Goal: Task Accomplishment & Management: Manage account settings

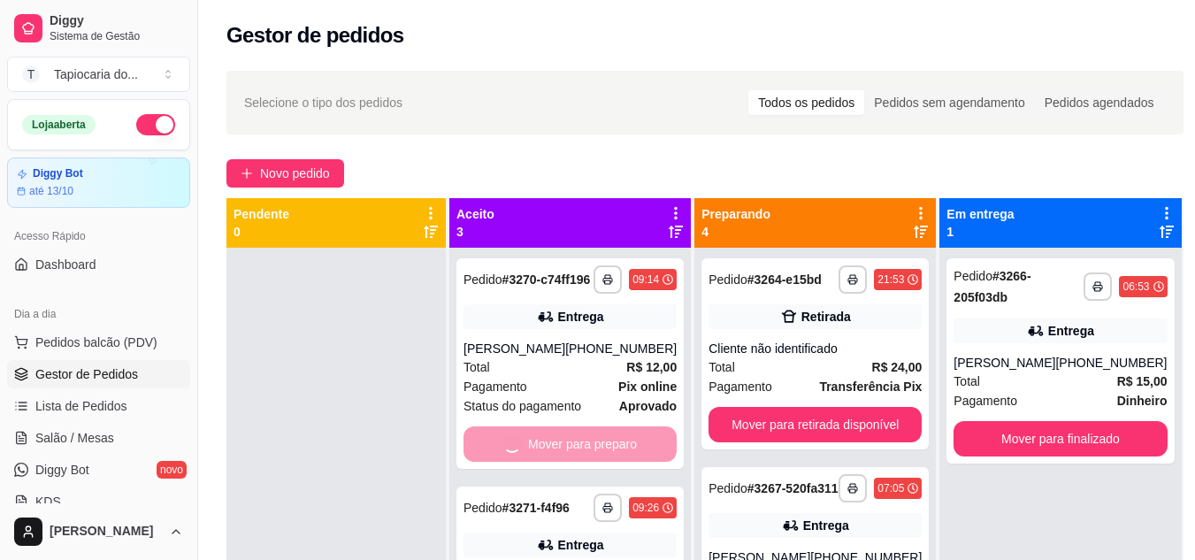
click at [624, 456] on div "**********" at bounding box center [569, 528] width 241 height 560
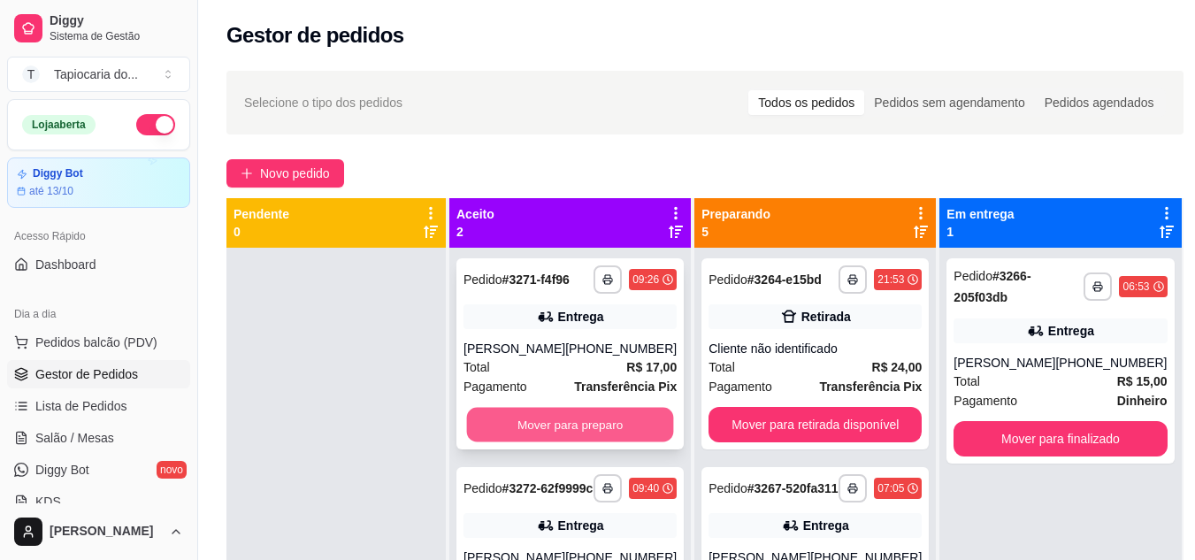
click at [616, 410] on button "Mover para preparo" at bounding box center [570, 425] width 207 height 34
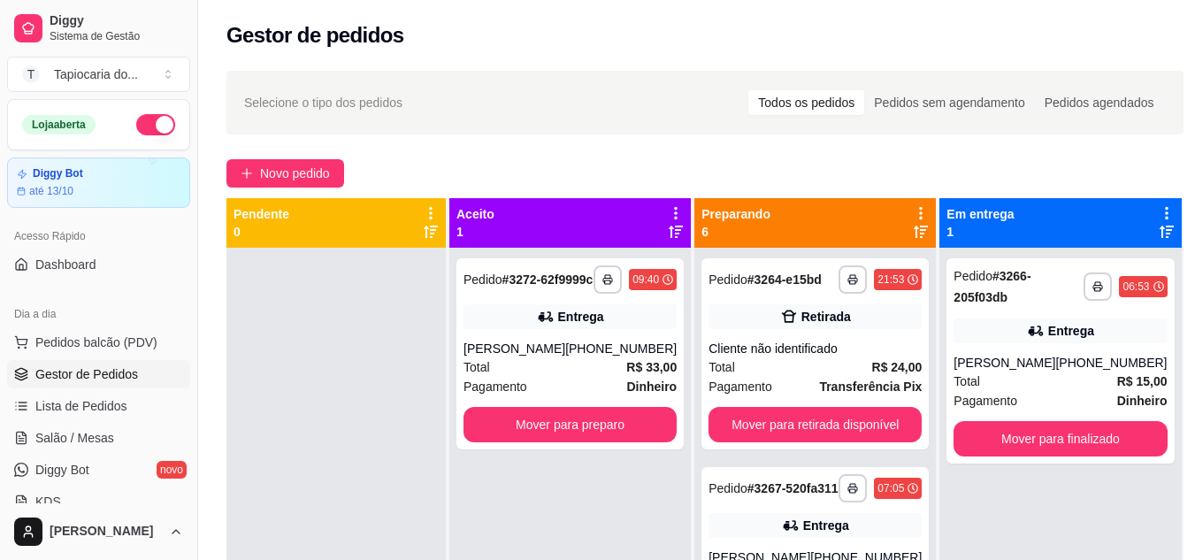
click at [616, 410] on div "**********" at bounding box center [569, 353] width 227 height 191
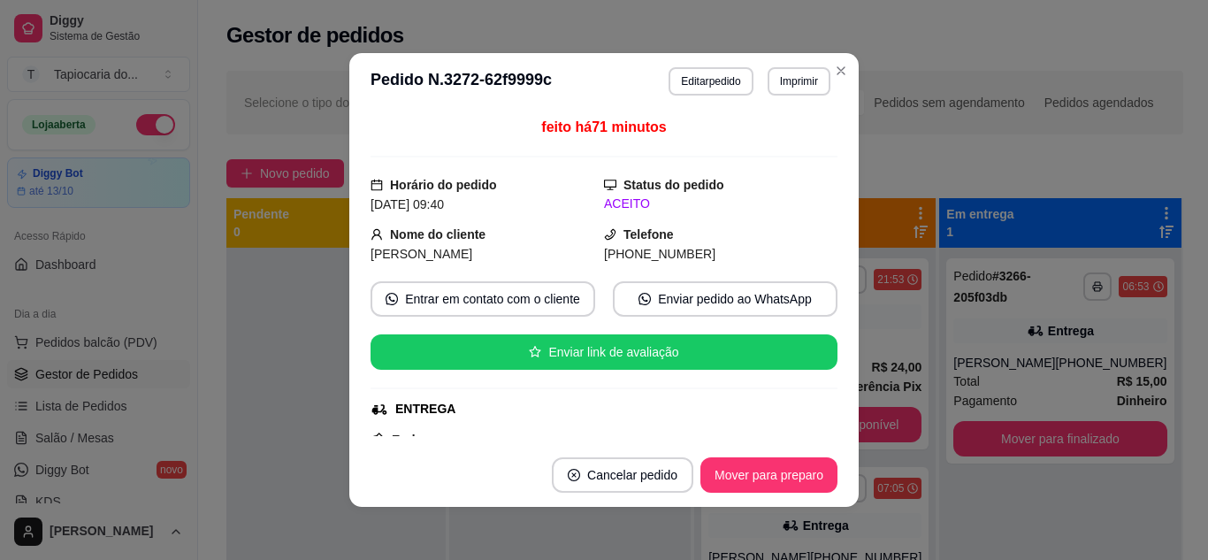
click at [818, 472] on button "Mover para preparo" at bounding box center [769, 474] width 137 height 35
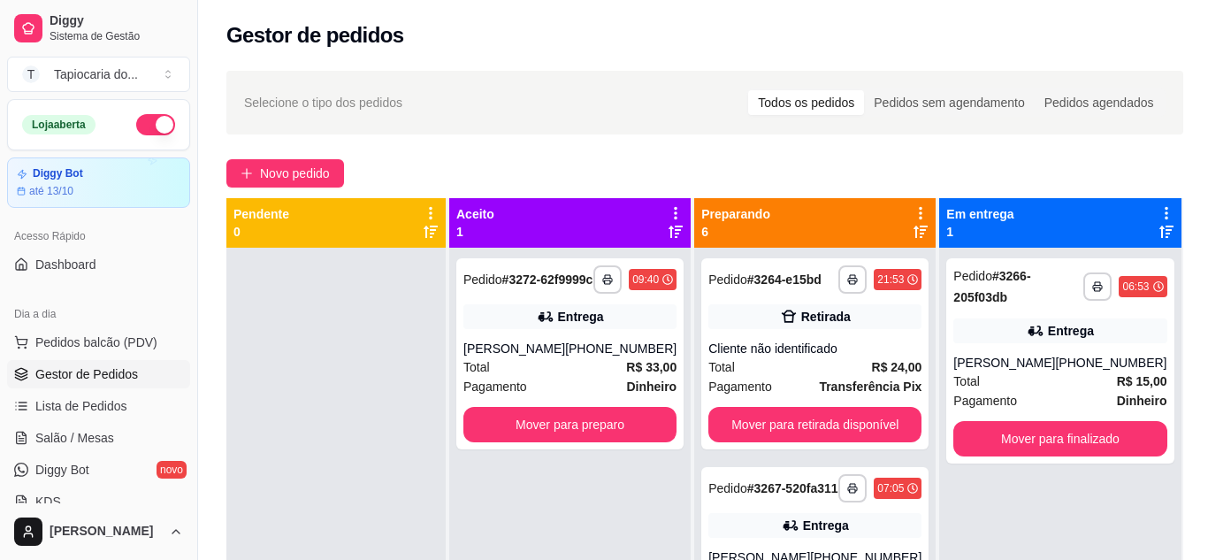
click at [835, 73] on div "Selecione o tipo dos pedidos Todos os pedidos Pedidos sem agendamento Pedidos a…" at bounding box center [704, 103] width 957 height 64
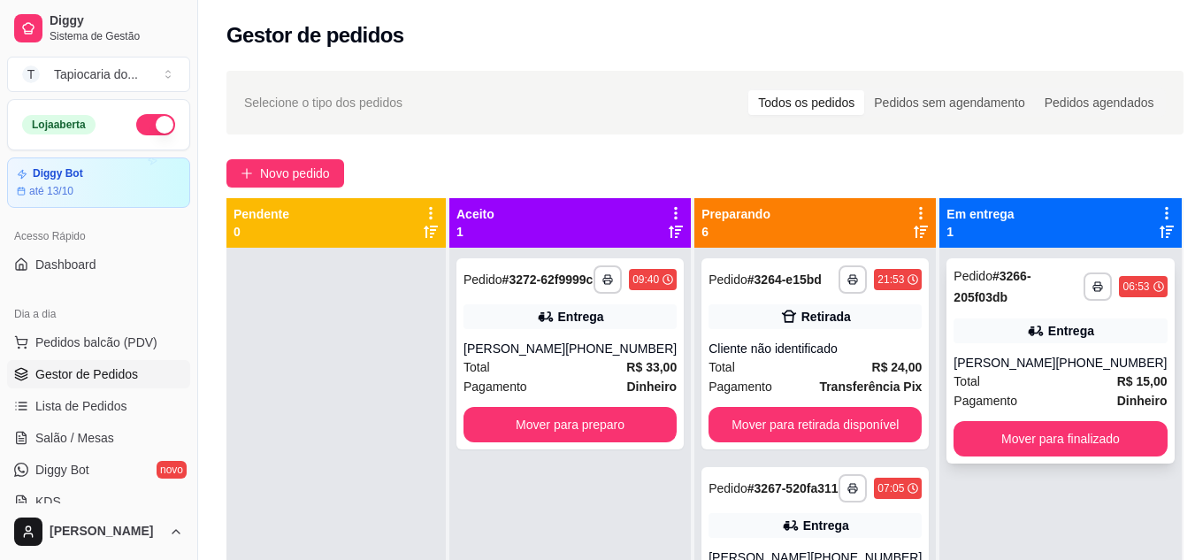
click at [1044, 456] on button "Mover para finalizado" at bounding box center [1059, 438] width 213 height 35
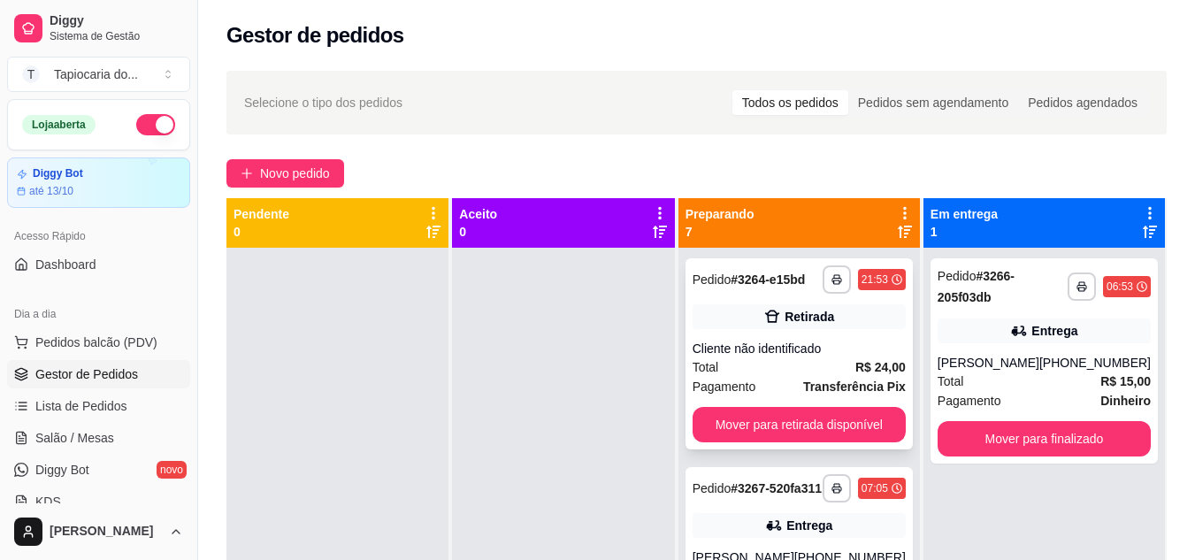
click at [846, 434] on button "Mover para retirada disponível" at bounding box center [799, 424] width 213 height 35
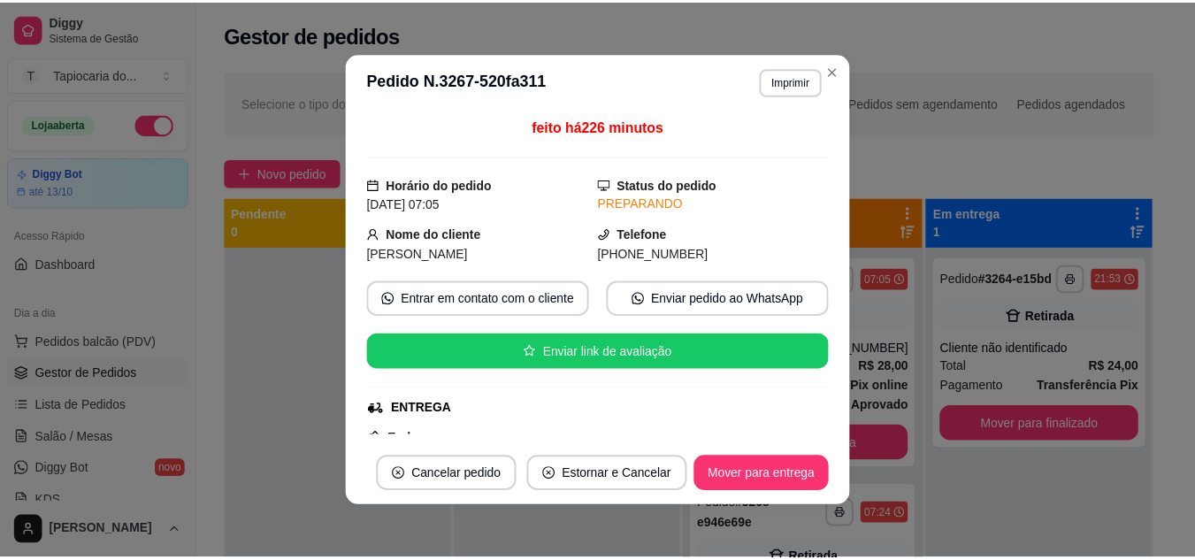
scroll to position [4, 0]
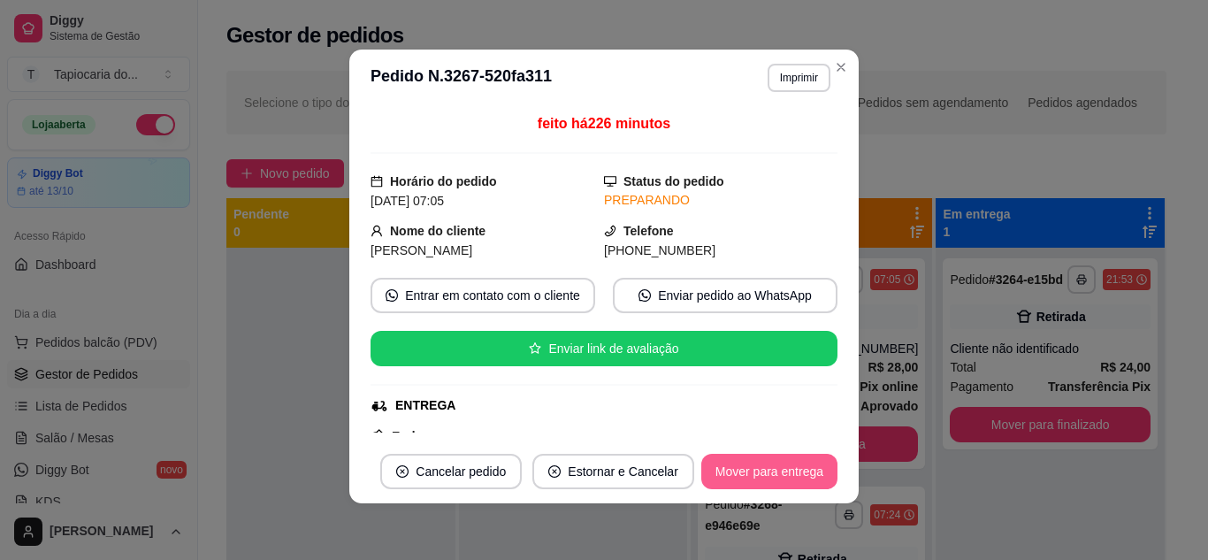
click at [782, 482] on button "Mover para entrega" at bounding box center [769, 471] width 136 height 35
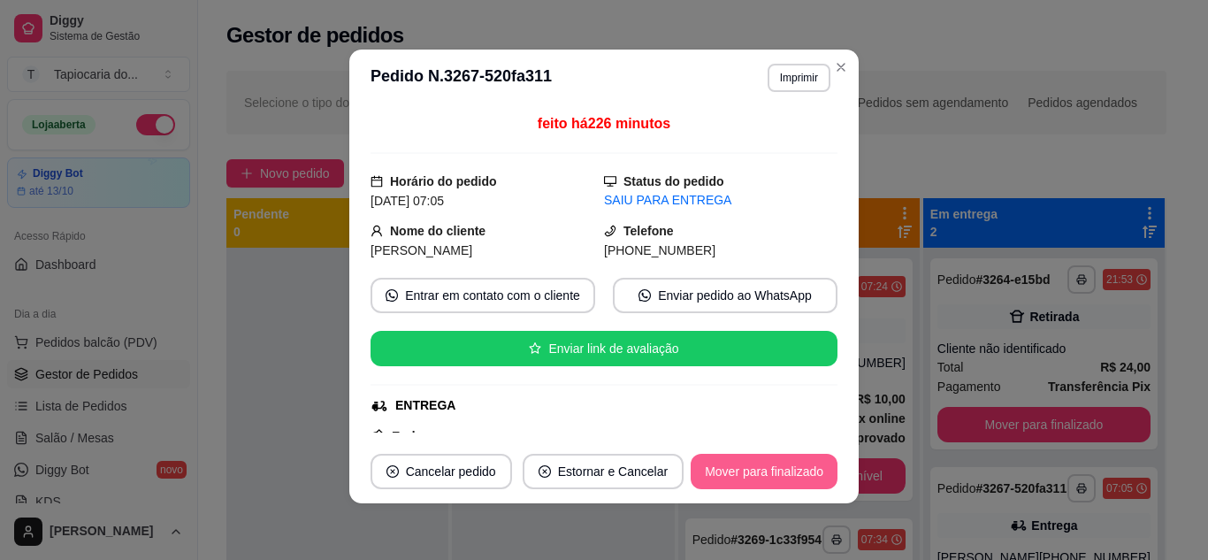
click at [779, 487] on button "Mover para finalizado" at bounding box center [764, 471] width 147 height 35
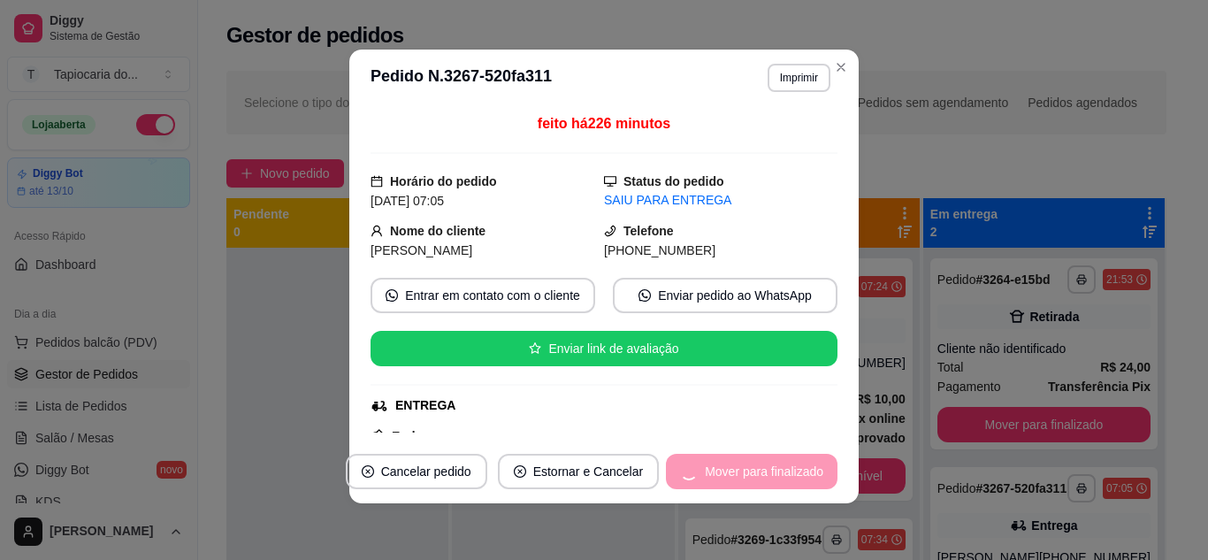
click at [789, 461] on button "Mover para finalizado" at bounding box center [752, 471] width 172 height 35
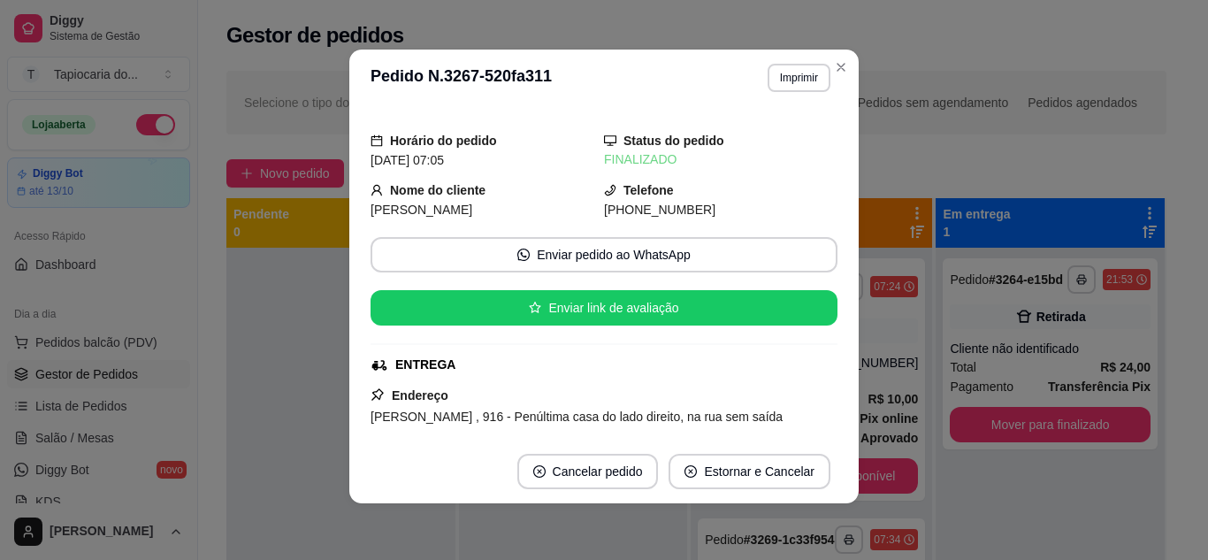
click at [789, 461] on button "Estornar e Cancelar" at bounding box center [750, 471] width 162 height 35
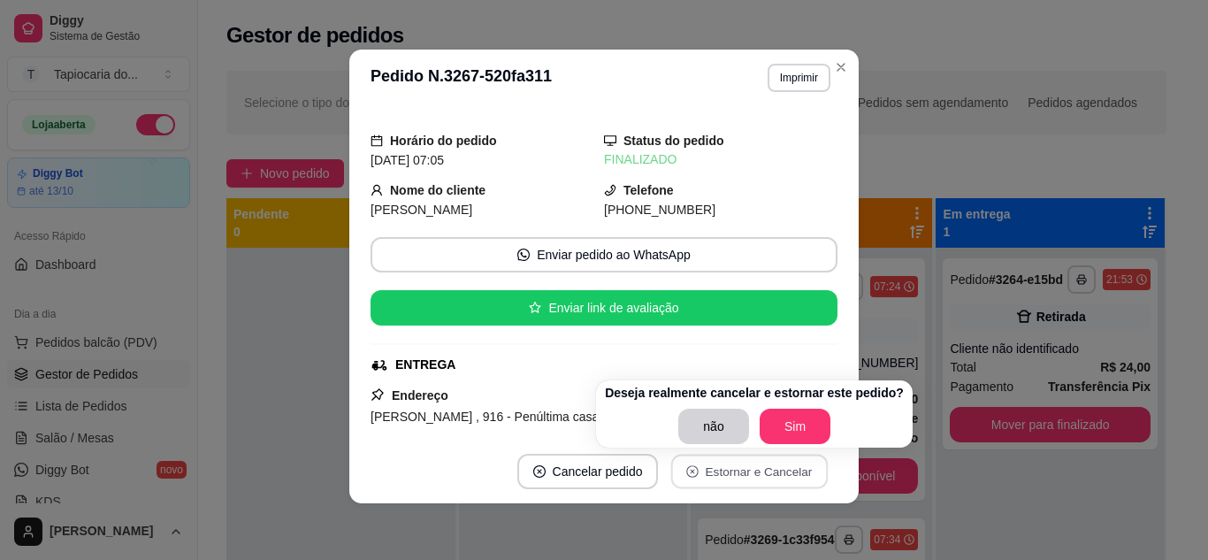
click at [692, 408] on div "Deseja realmente cancelar e estornar este pedido? não Sim" at bounding box center [754, 414] width 299 height 60
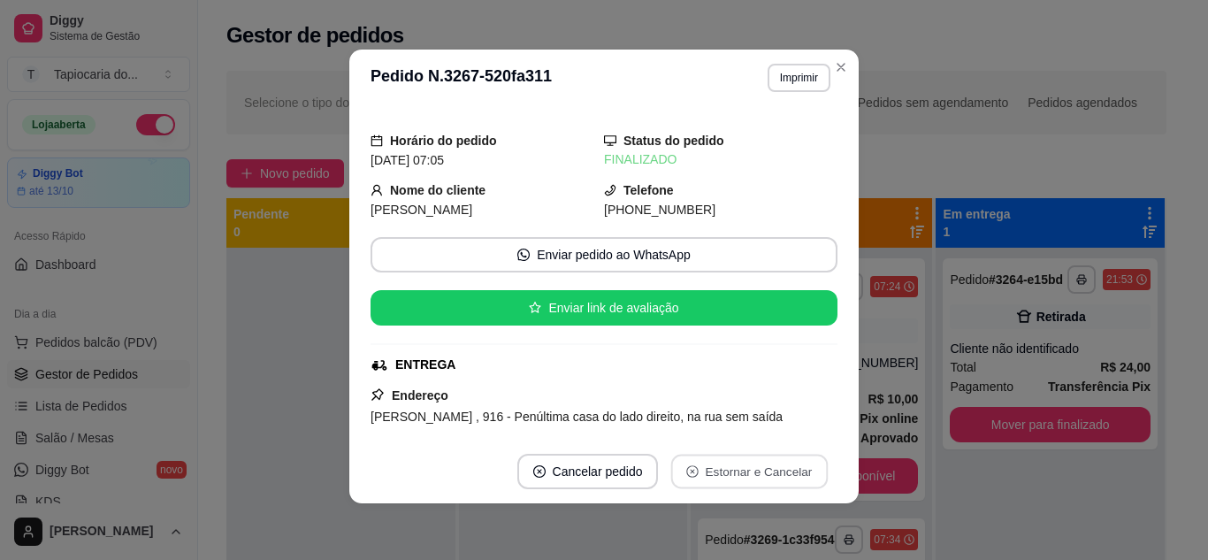
click at [706, 425] on button "não" at bounding box center [715, 427] width 68 height 34
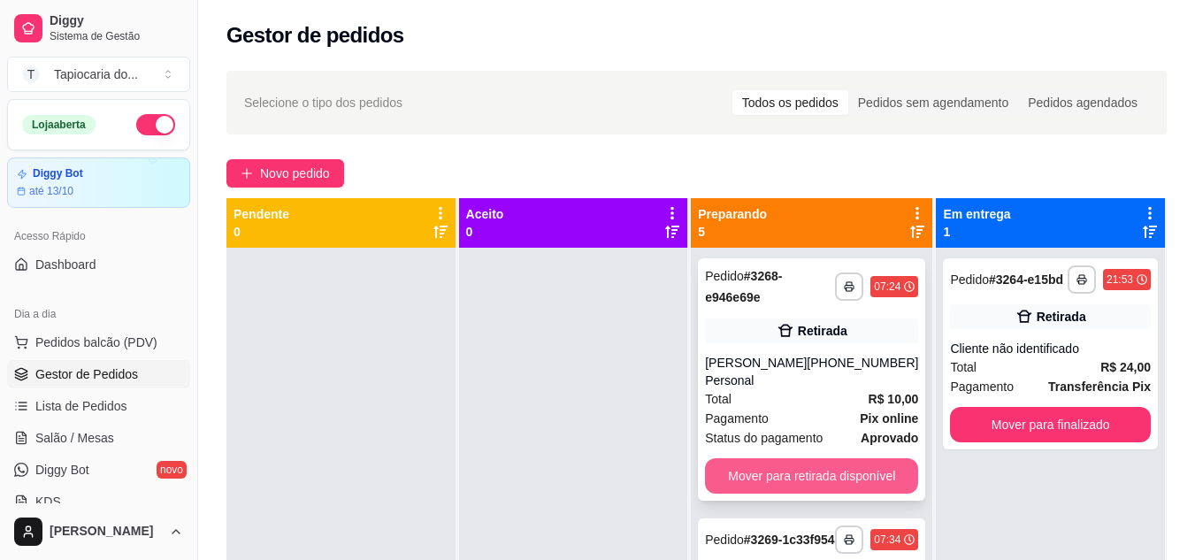
click at [853, 466] on button "Mover para retirada disponível" at bounding box center [811, 475] width 213 height 35
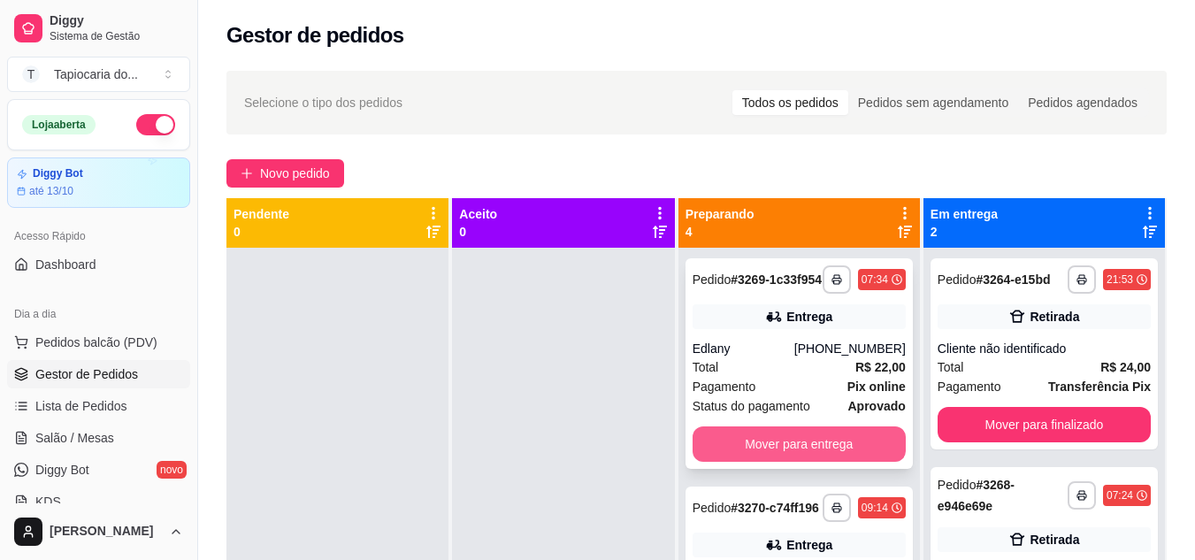
click at [856, 454] on button "Mover para entrega" at bounding box center [799, 443] width 213 height 35
click at [856, 455] on button "Mover para entrega" at bounding box center [798, 444] width 207 height 34
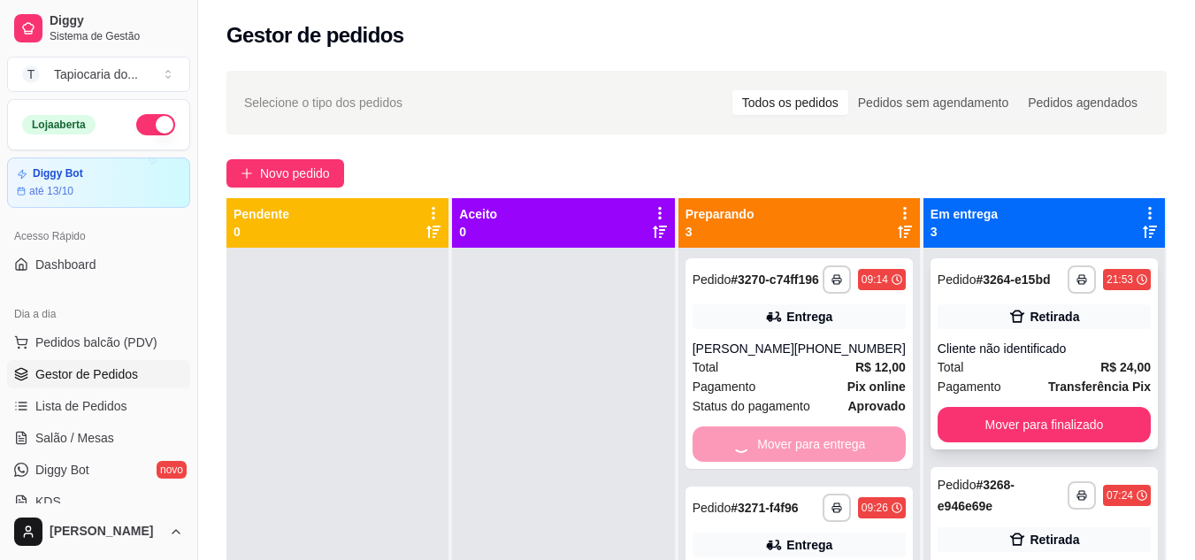
click at [1033, 428] on button "Mover para finalizado" at bounding box center [1044, 424] width 213 height 35
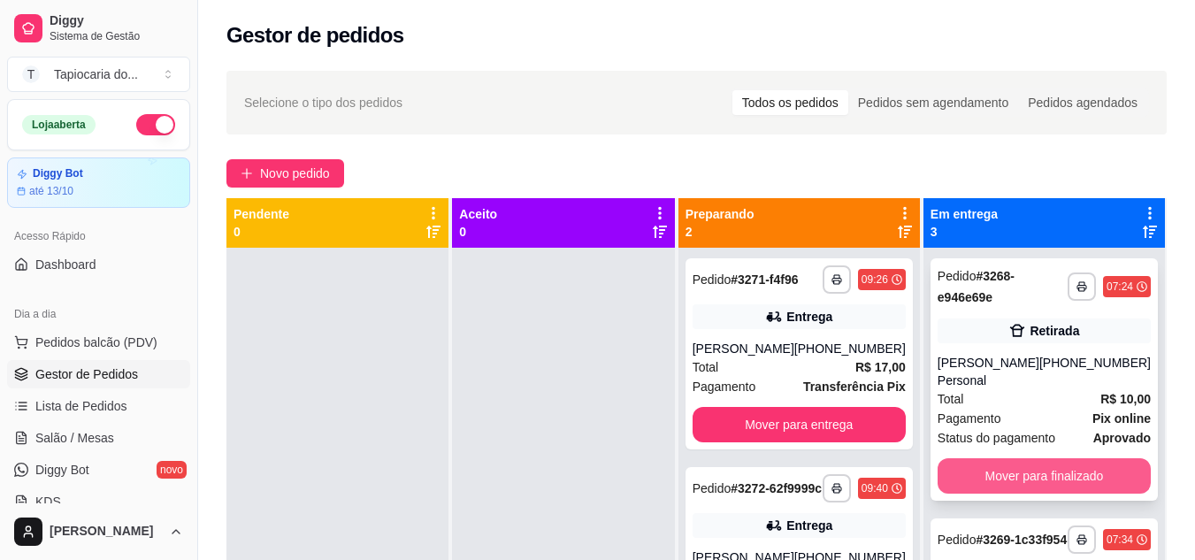
click at [1025, 465] on button "Mover para finalizado" at bounding box center [1044, 475] width 213 height 35
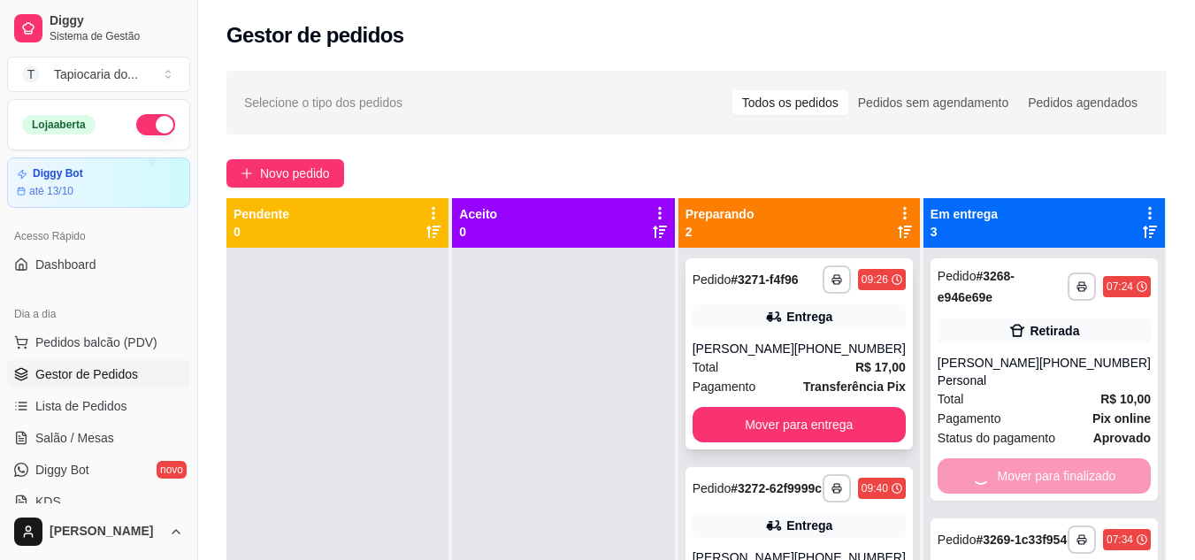
click at [854, 424] on button "Mover para entrega" at bounding box center [799, 424] width 213 height 35
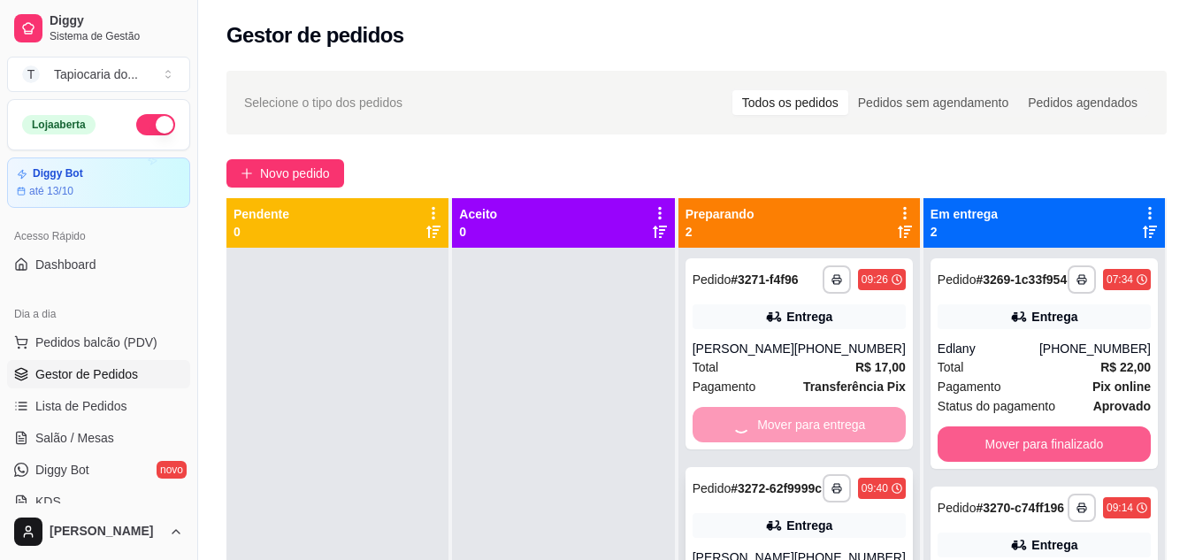
click at [1050, 461] on button "Mover para finalizado" at bounding box center [1044, 443] width 213 height 35
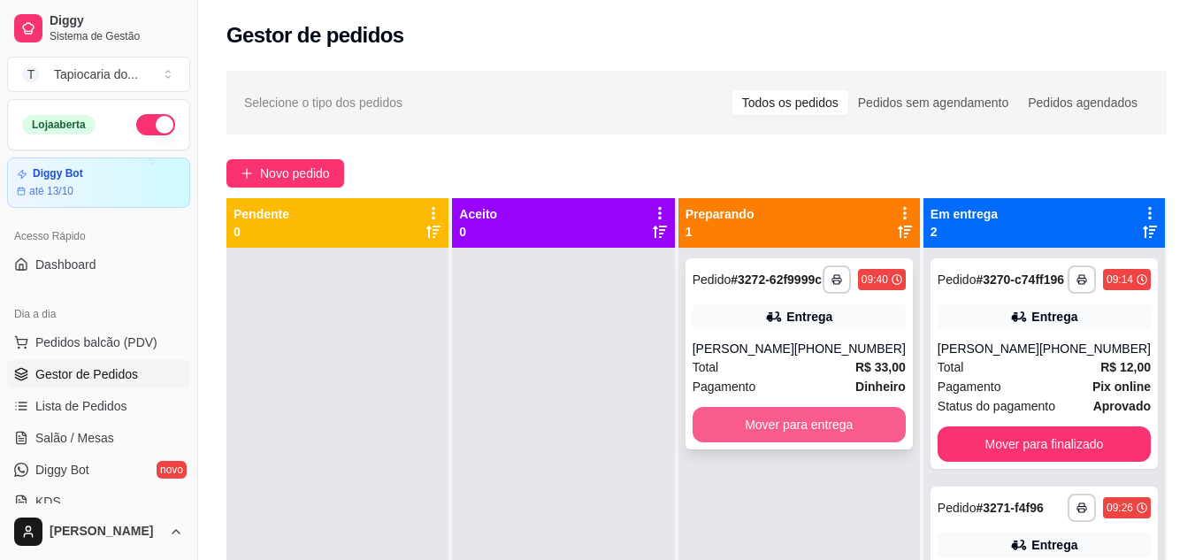
click at [842, 426] on button "Mover para entrega" at bounding box center [799, 424] width 213 height 35
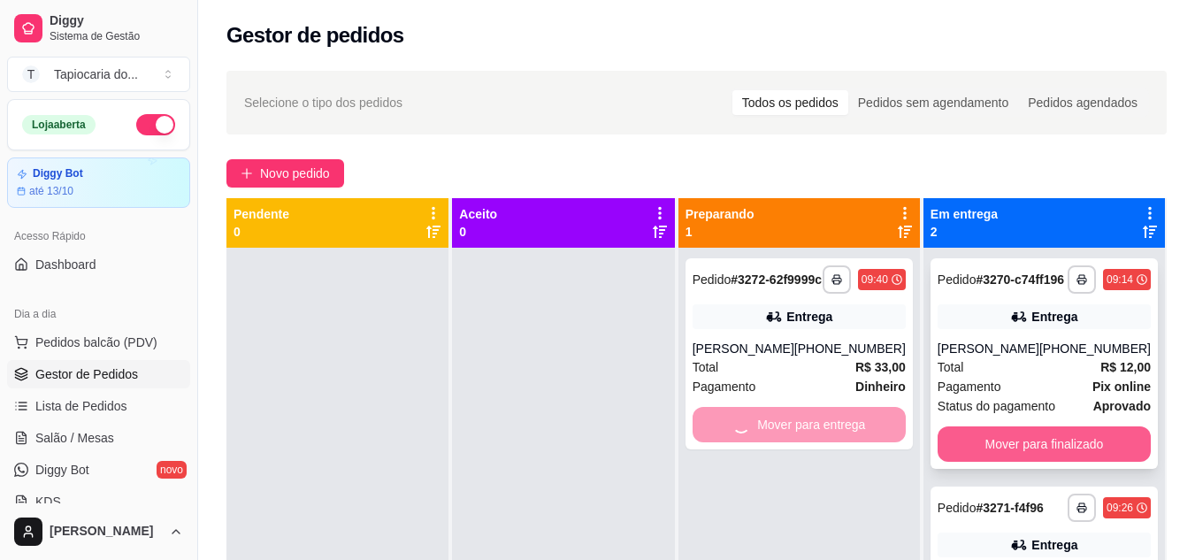
click at [1033, 449] on button "Mover para finalizado" at bounding box center [1044, 443] width 213 height 35
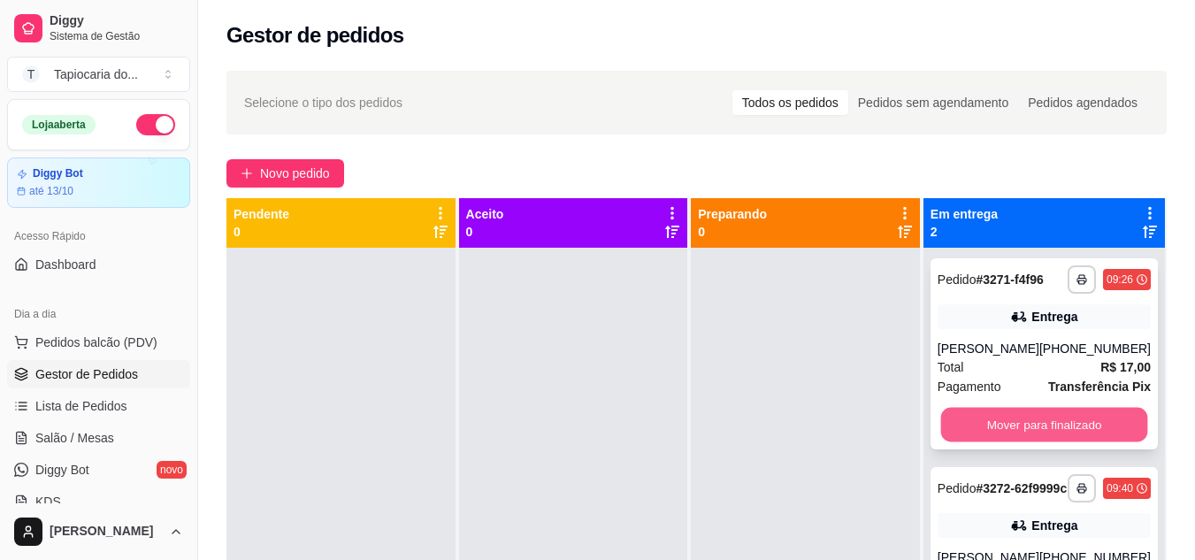
click at [1020, 429] on button "Mover para finalizado" at bounding box center [1043, 425] width 207 height 34
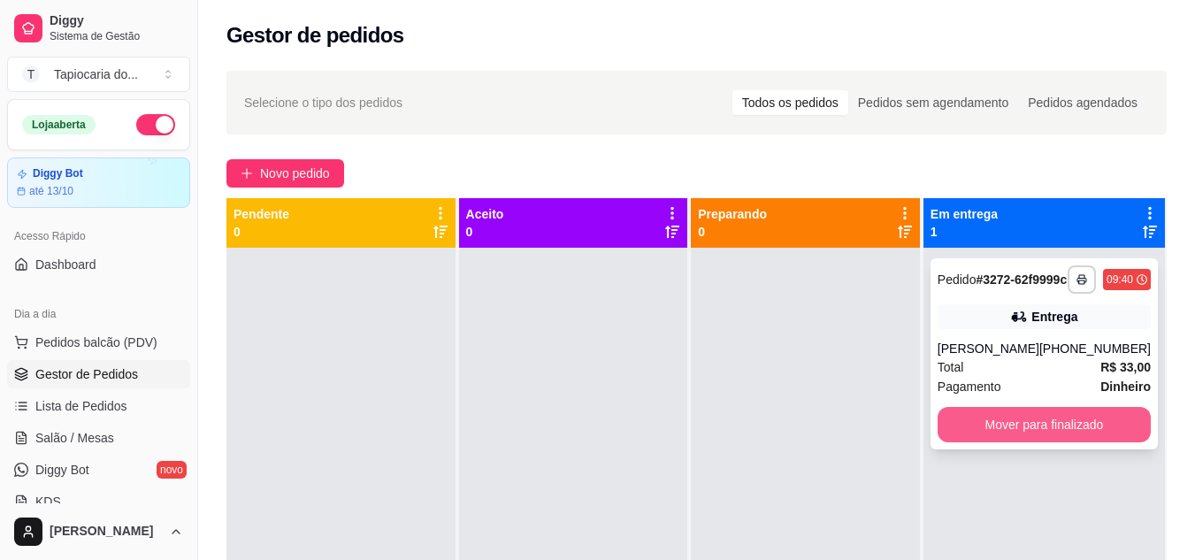
click at [1084, 437] on button "Mover para finalizado" at bounding box center [1044, 424] width 213 height 35
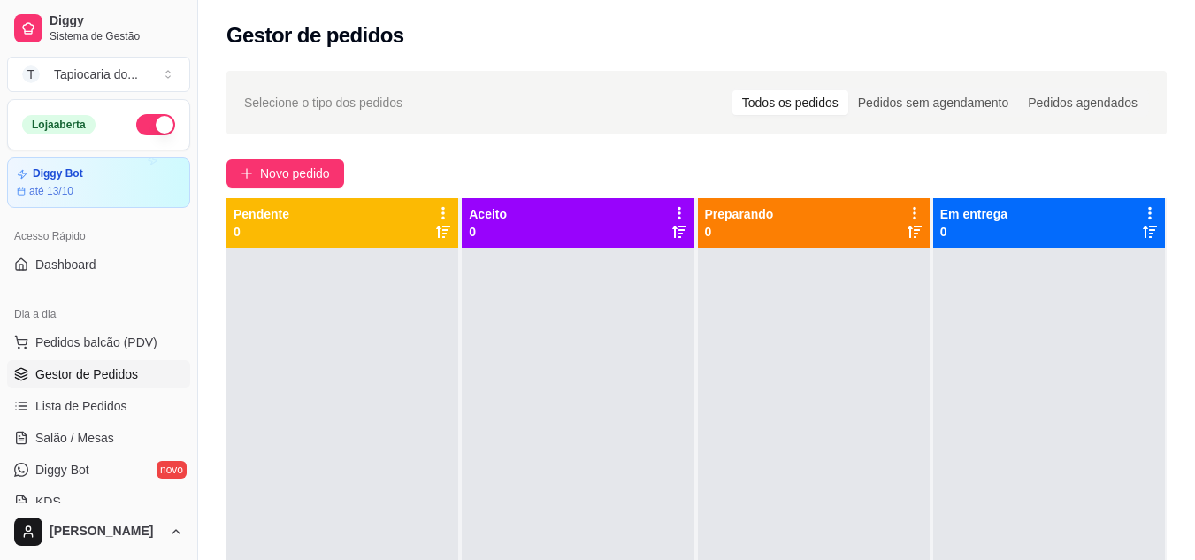
click at [143, 121] on button "button" at bounding box center [155, 124] width 39 height 21
